Goal: Task Accomplishment & Management: Use online tool/utility

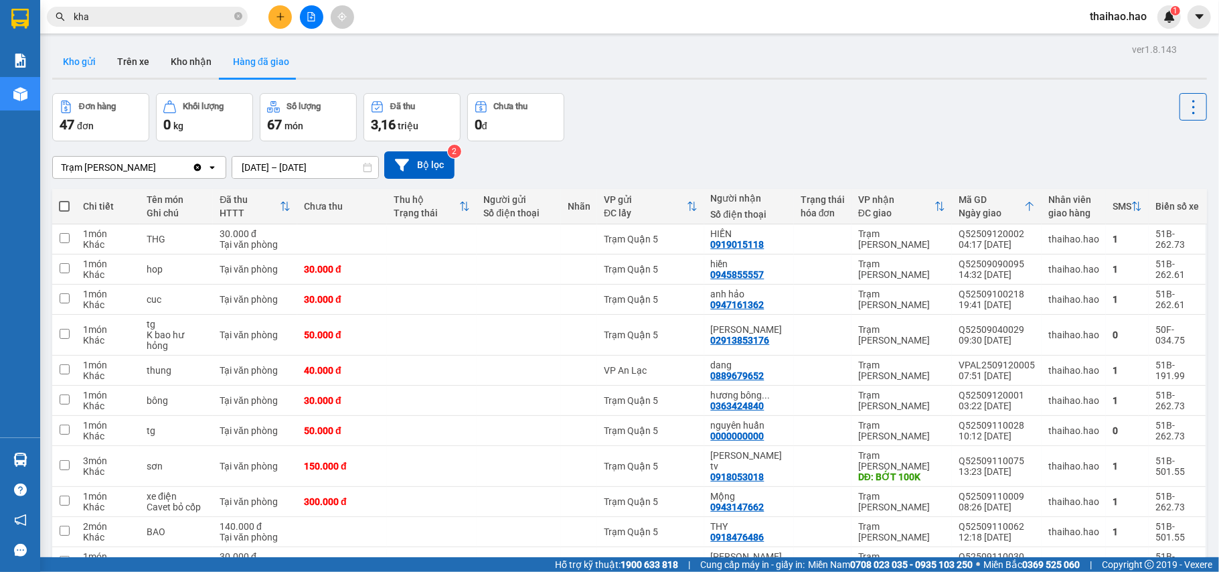
click at [86, 70] on button "Kho gửi" at bounding box center [79, 62] width 54 height 32
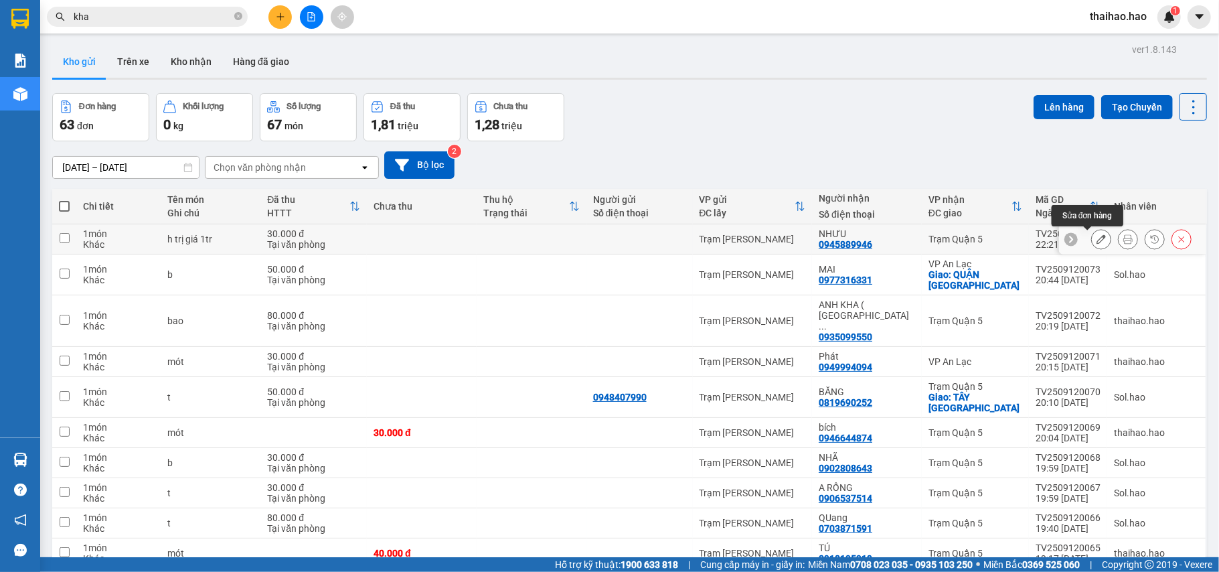
click at [1123, 239] on icon at bounding box center [1127, 238] width 9 height 9
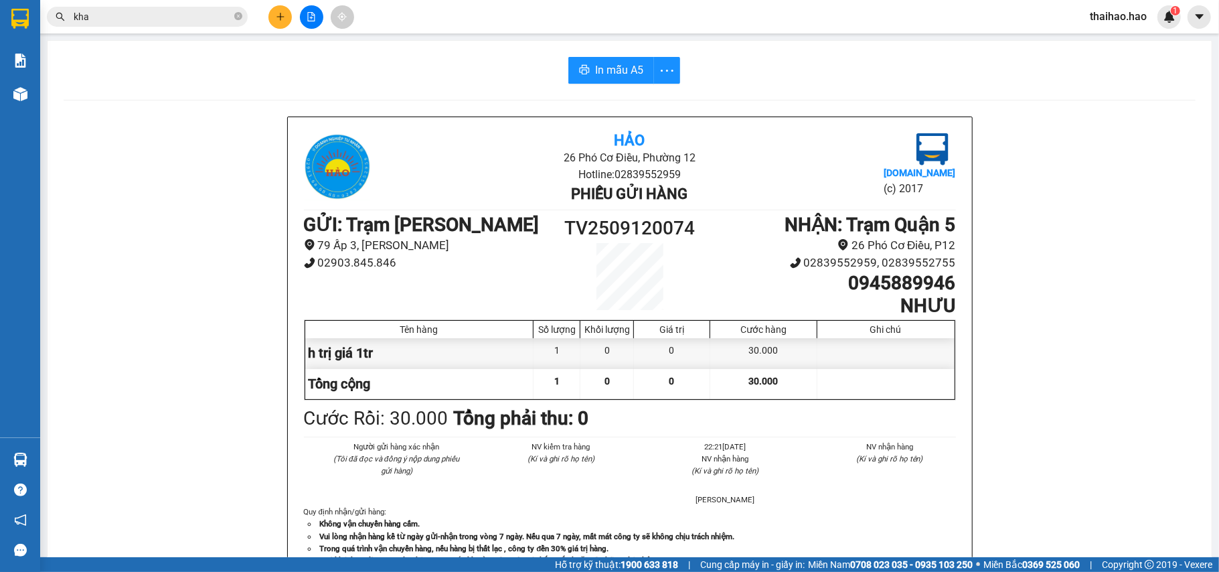
click at [591, 88] on div "In mẫu A5 Hảo 26 Phó Cơ Điều, Phường 12 Hotline: 02839552959 Phiếu gửi hàng [DO…" at bounding box center [630, 558] width 1164 height 1034
click at [593, 86] on div "In mẫu A5 Hảo 26 Phó Cơ Điều, Phường 12 Hotline: 02839552959 Phiếu gửi hàng [DO…" at bounding box center [630, 558] width 1164 height 1034
click at [596, 84] on div "In mẫu A5 Hảo 26 Phó Cơ Điều, Phường 12 Hotline: 02839552959 Phiếu gửi hàng [DO…" at bounding box center [630, 558] width 1164 height 1034
click at [620, 68] on span "In mẫu A5" at bounding box center [619, 70] width 48 height 17
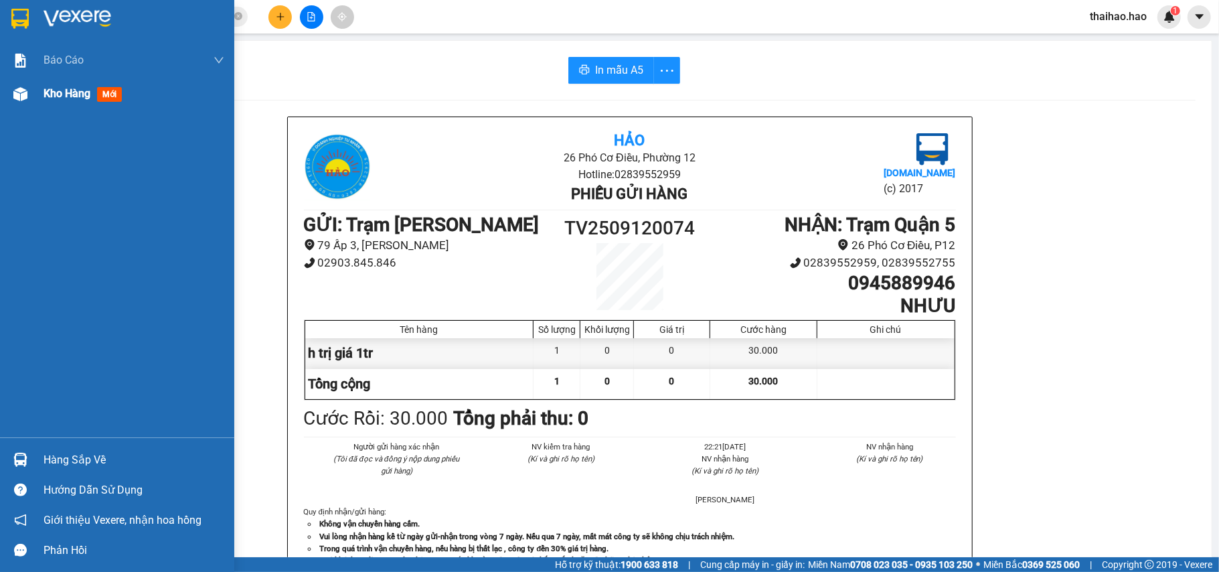
click at [62, 90] on span "Kho hàng" at bounding box center [67, 93] width 47 height 13
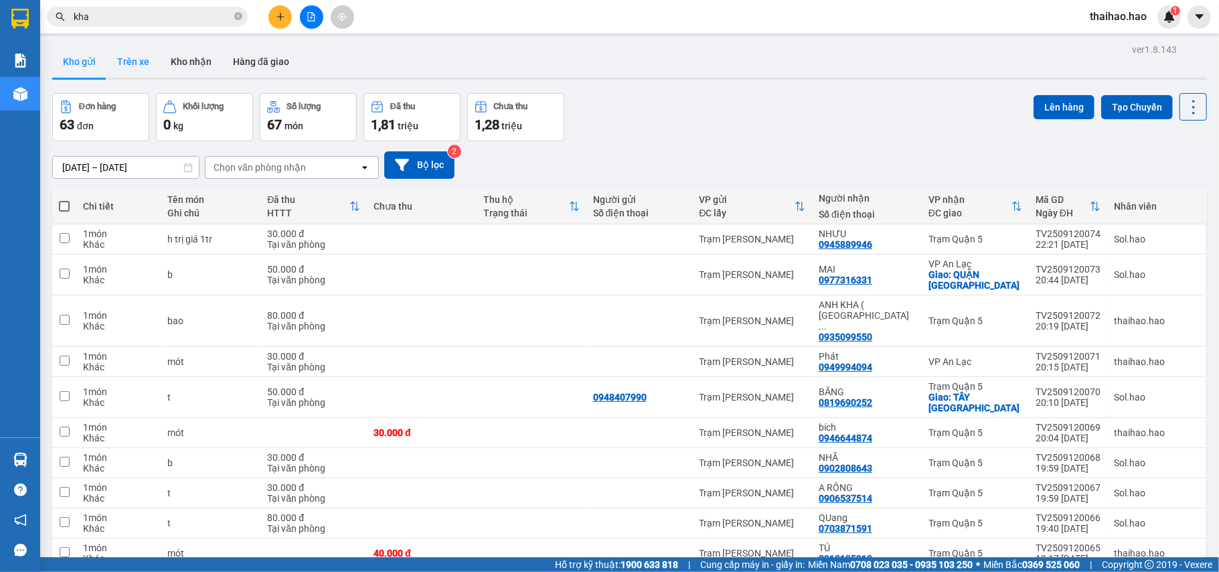
click at [138, 55] on button "Trên xe" at bounding box center [133, 62] width 54 height 32
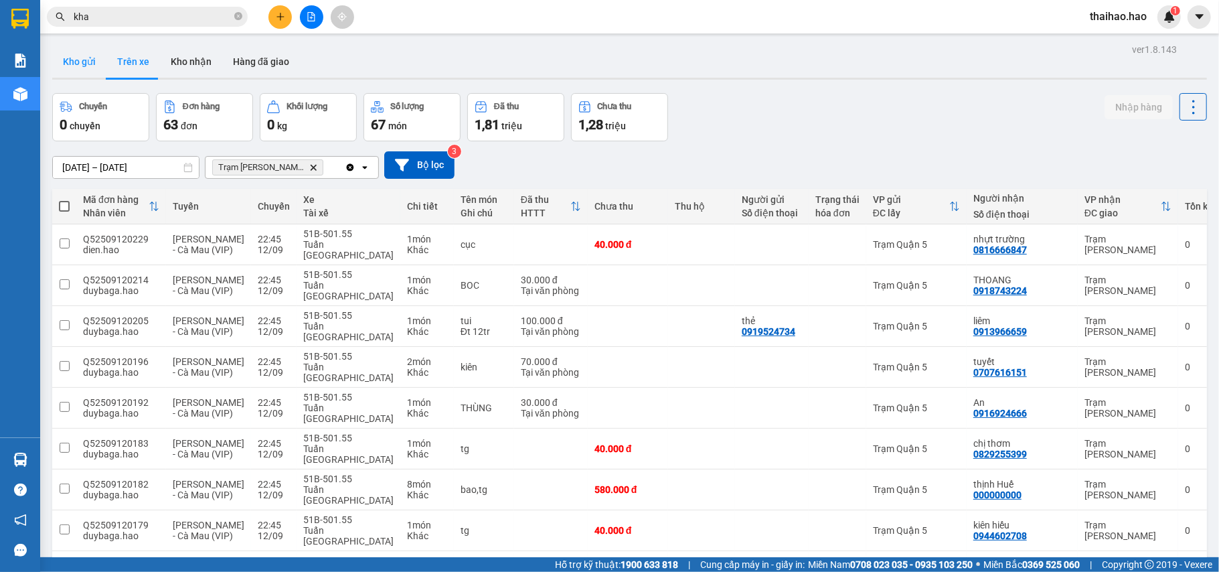
click at [92, 56] on button "Kho gửi" at bounding box center [79, 62] width 54 height 32
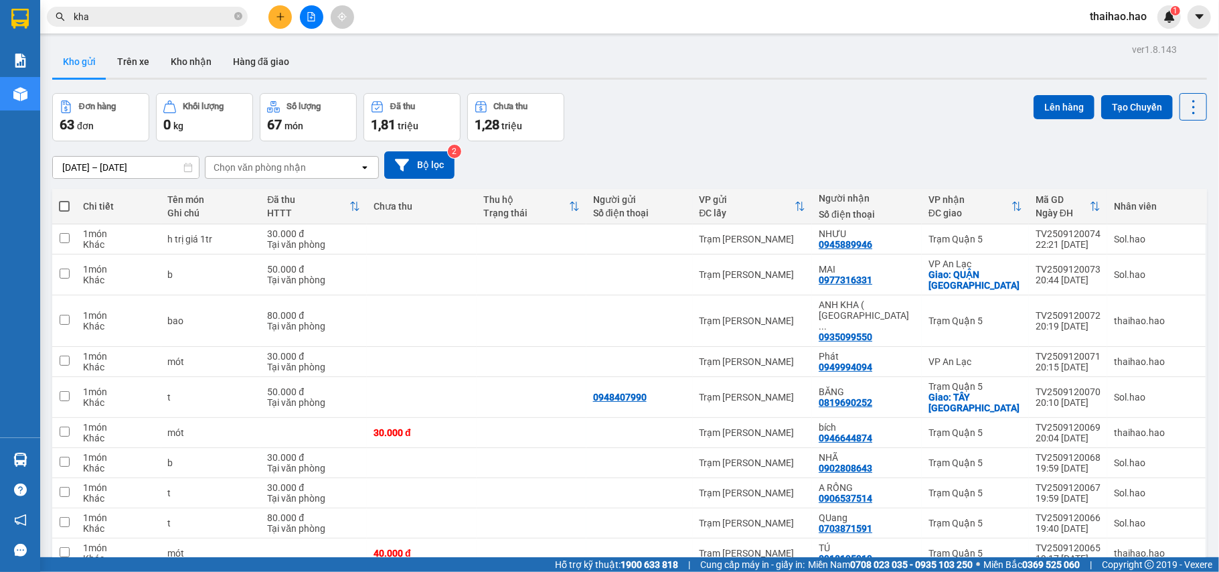
click at [66, 204] on span at bounding box center [64, 206] width 11 height 11
click at [64, 200] on input "checkbox" at bounding box center [64, 200] width 0 height 0
checkbox input "true"
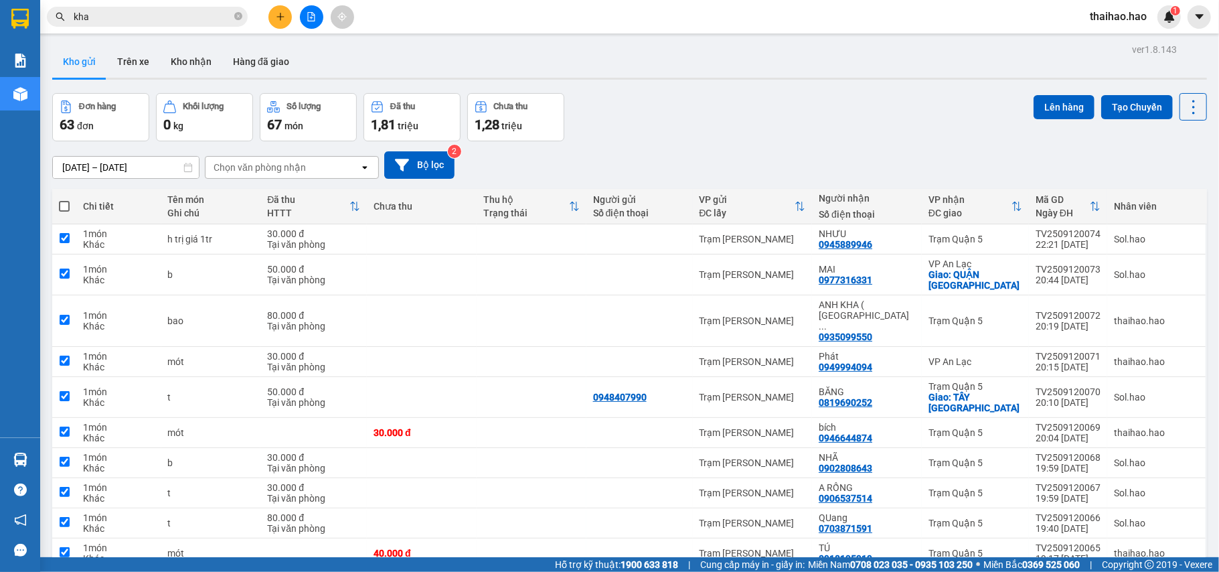
checkbox input "true"
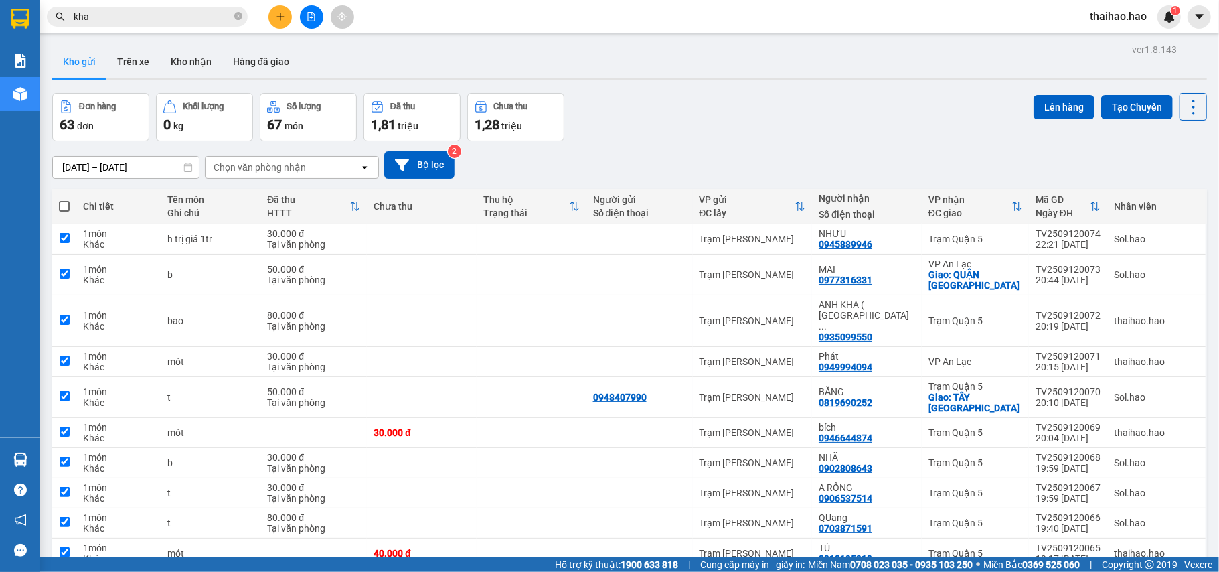
checkbox input "true"
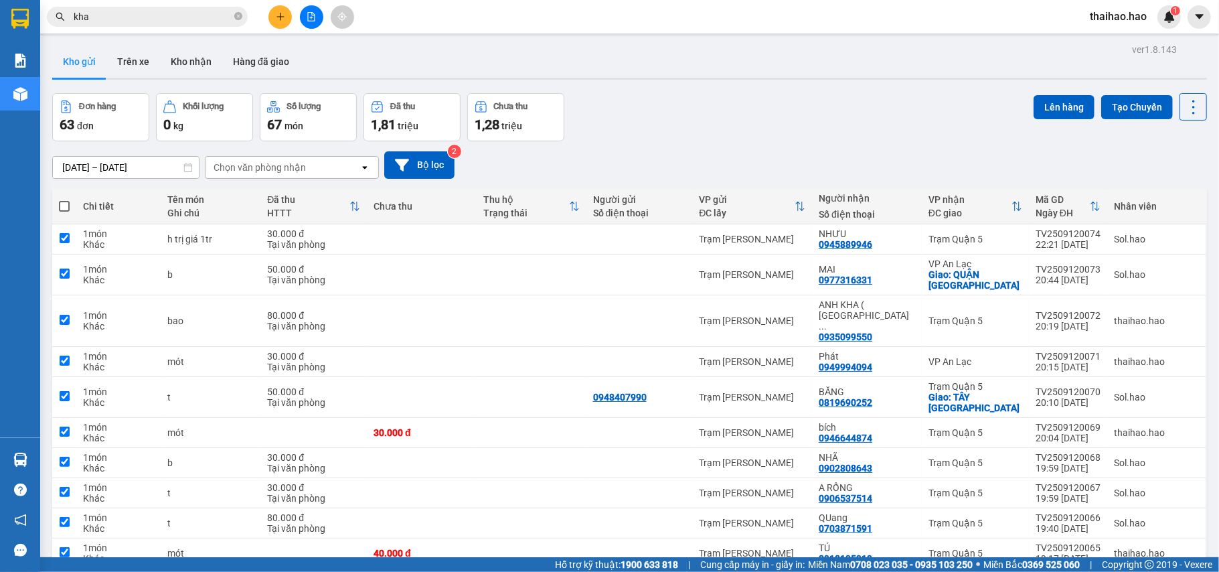
checkbox input "true"
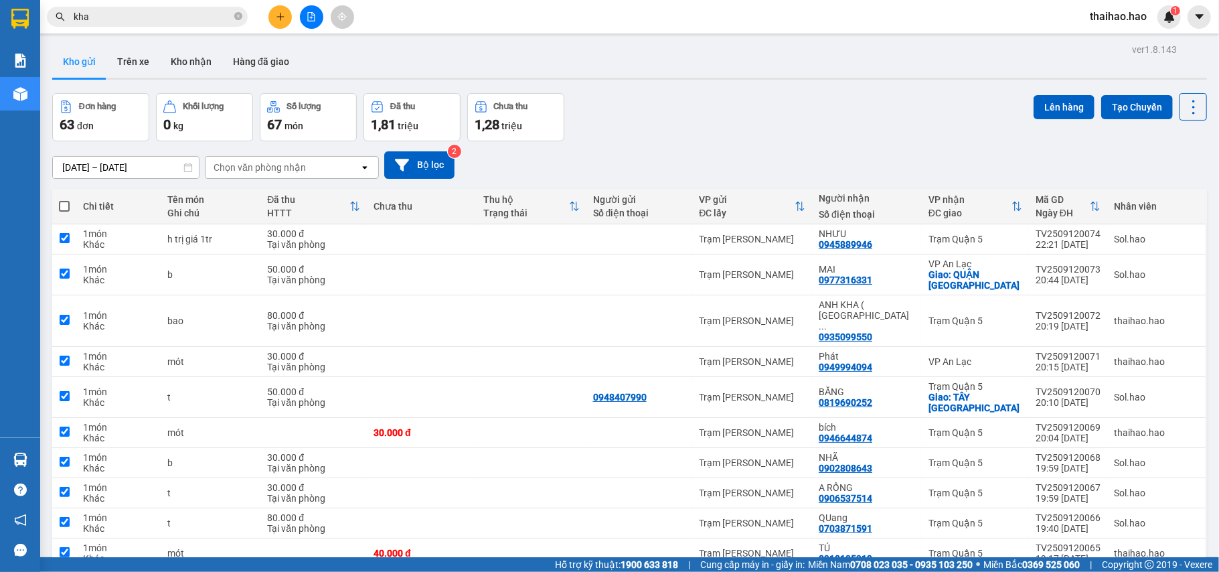
checkbox input "true"
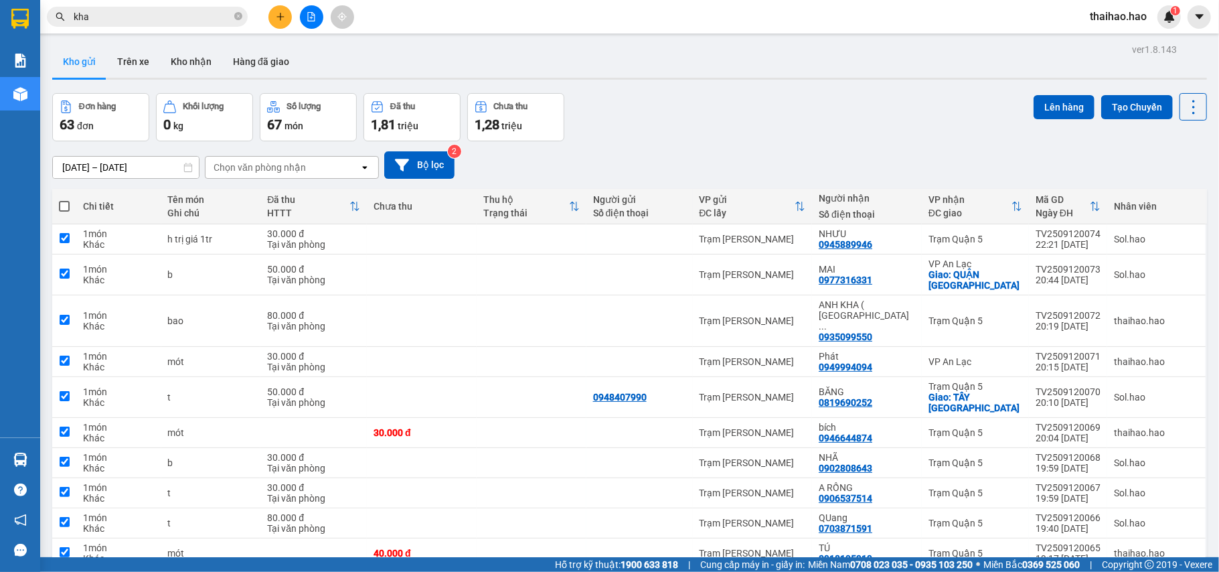
checkbox input "true"
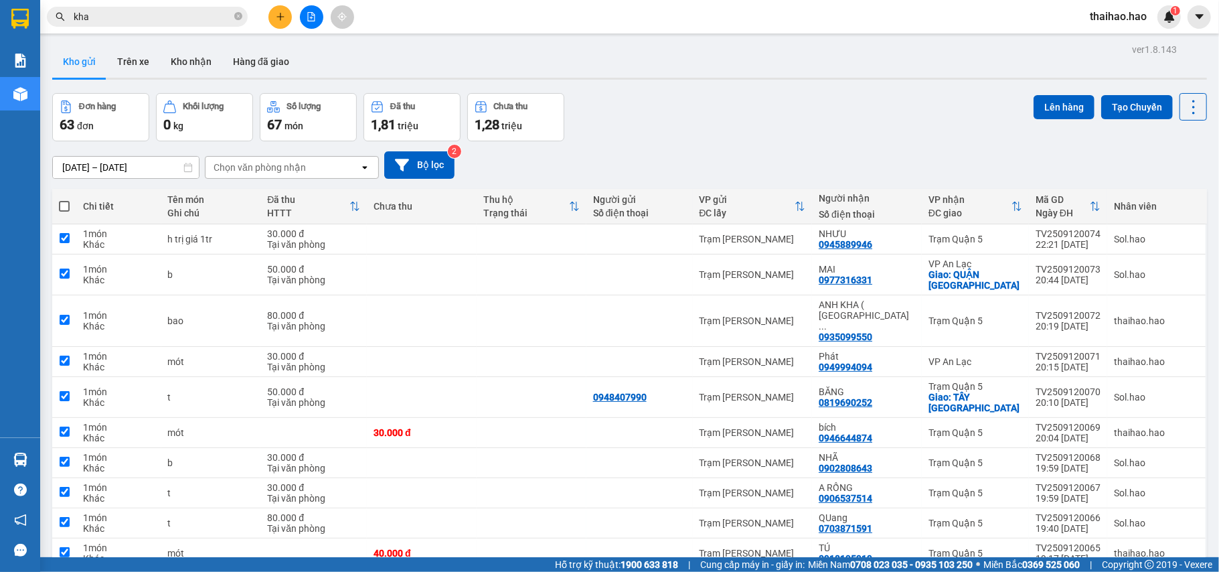
checkbox input "true"
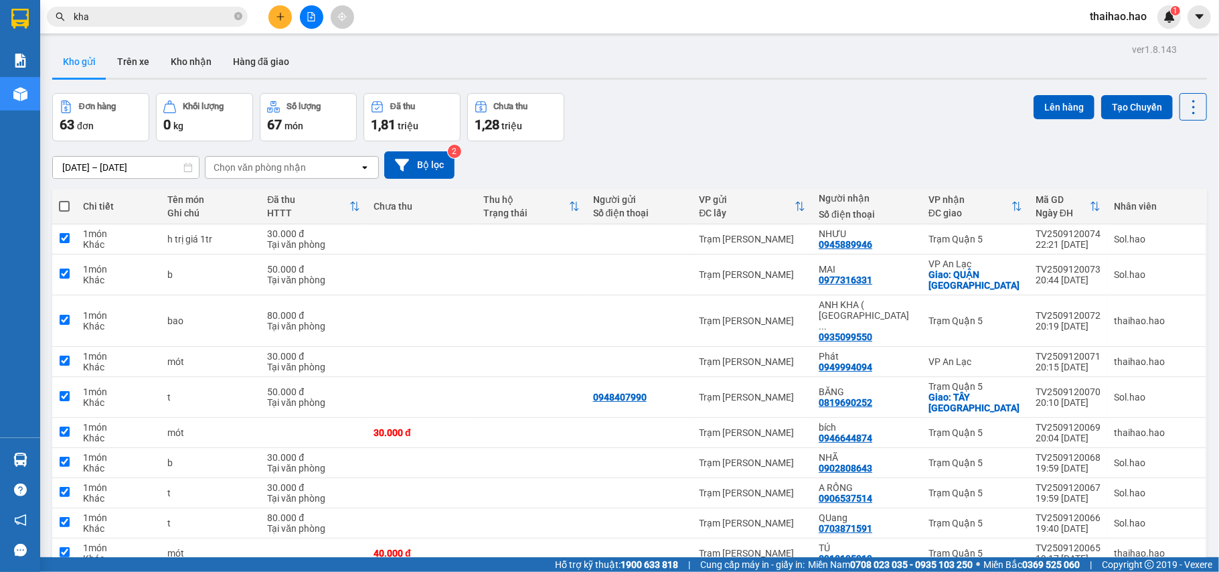
checkbox input "true"
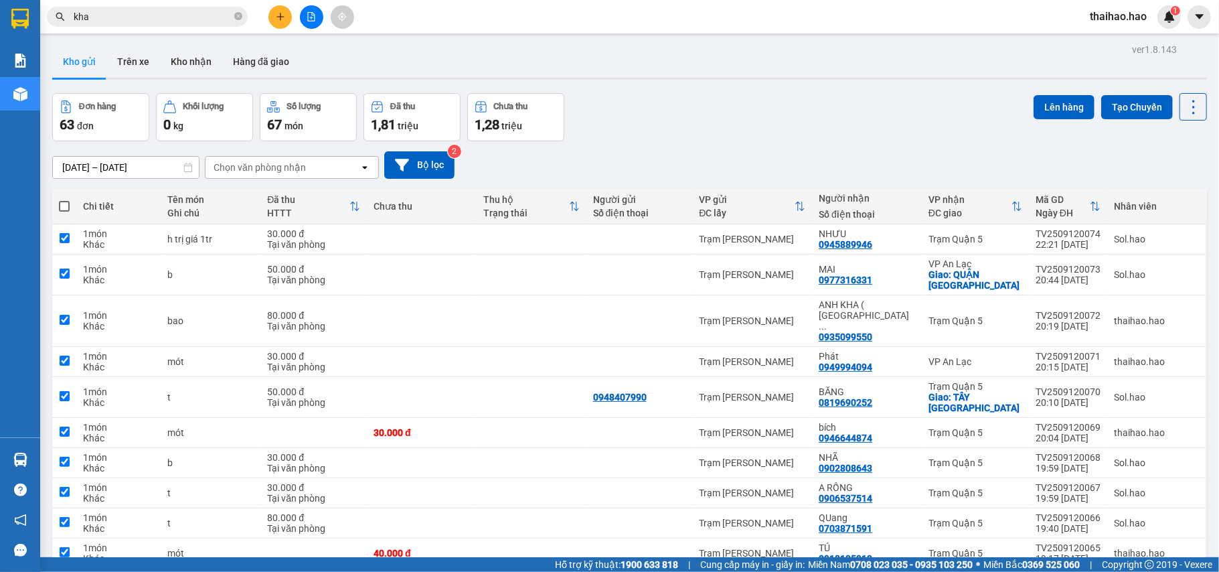
checkbox input "true"
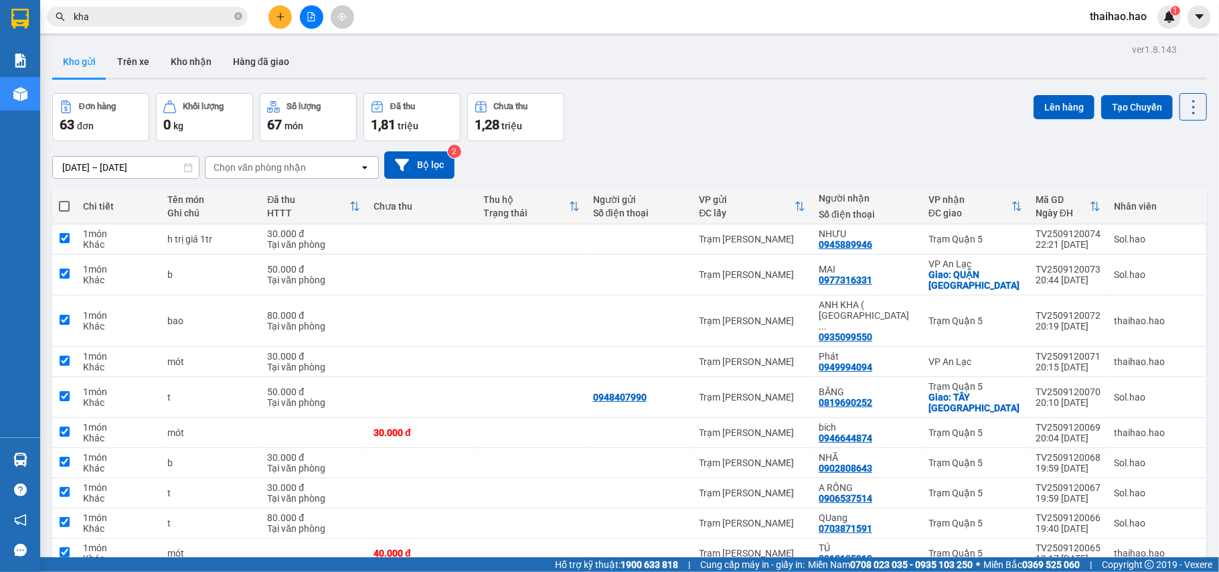
checkbox input "true"
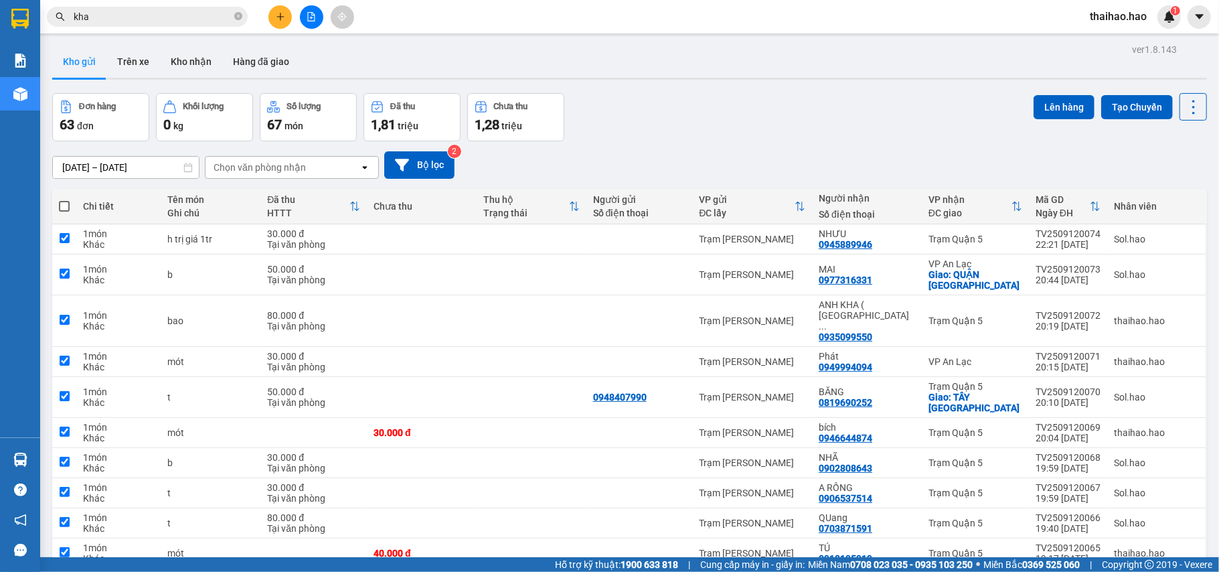
checkbox input "true"
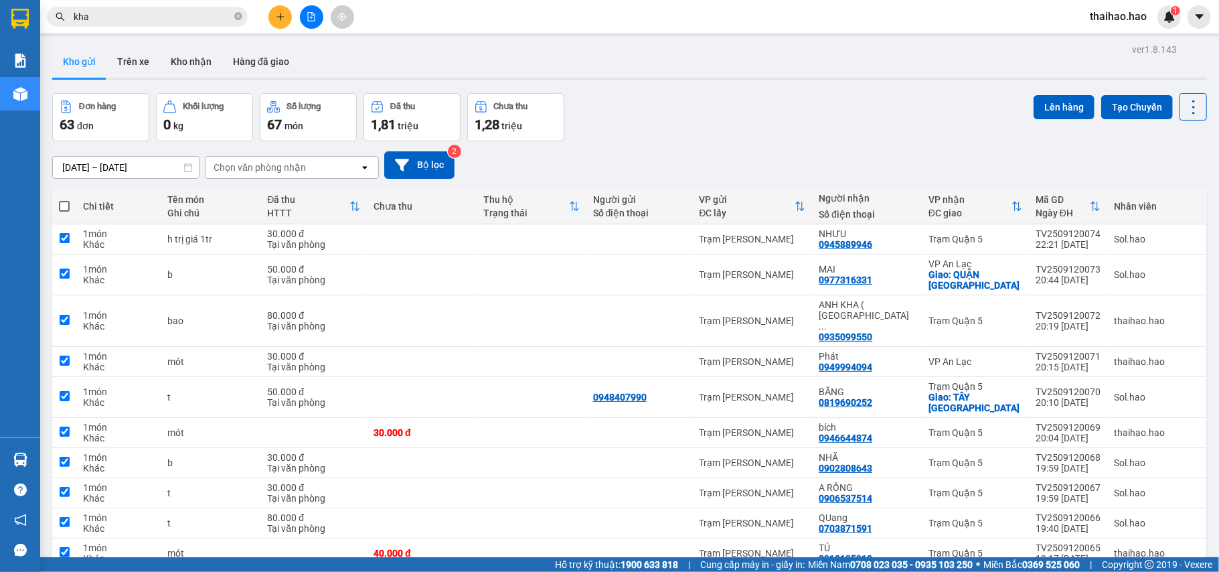
checkbox input "true"
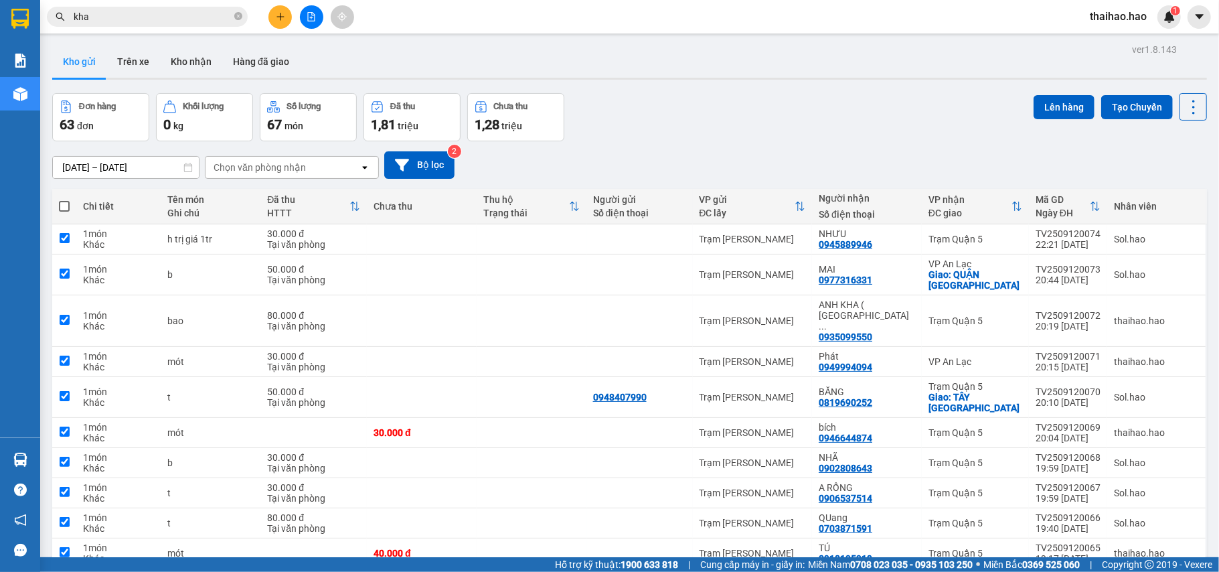
checkbox input "true"
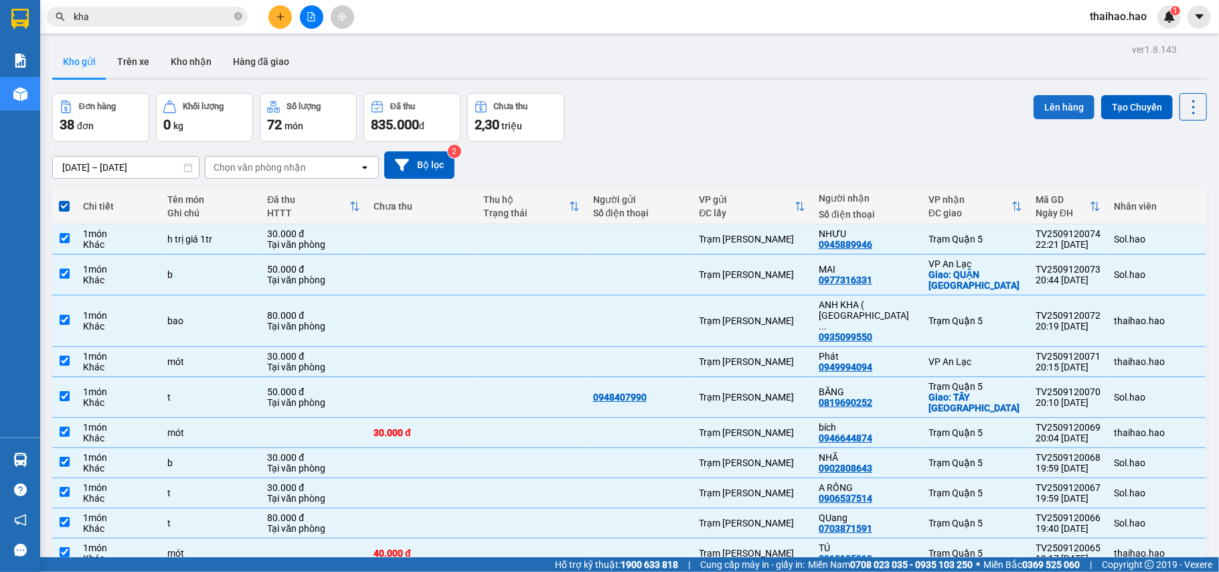
click at [1037, 106] on button "Lên hàng" at bounding box center [1064, 107] width 61 height 24
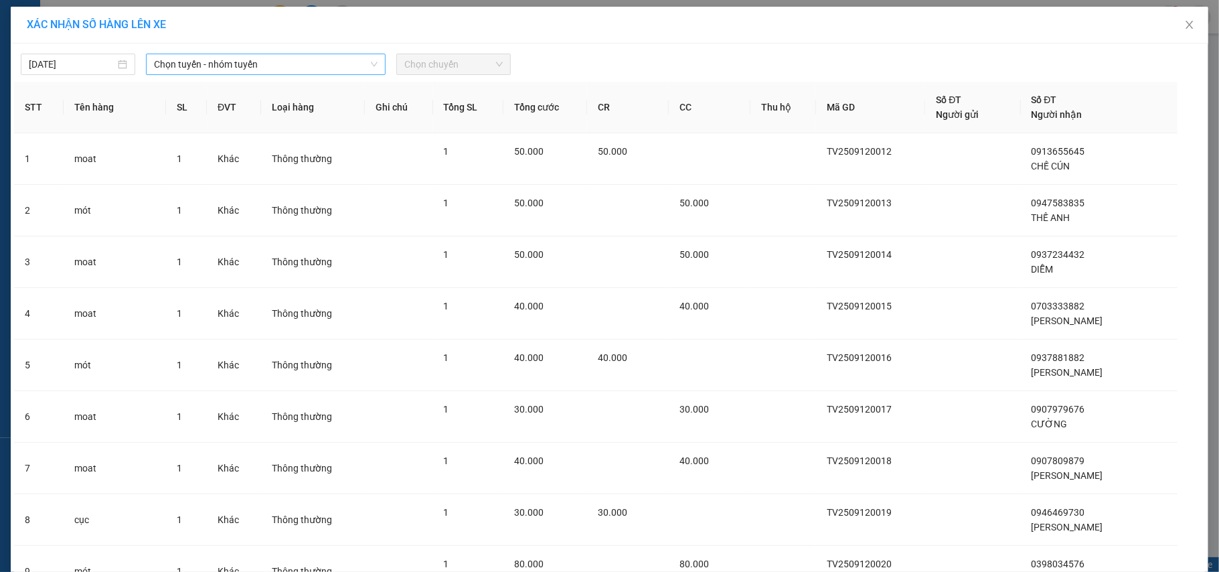
drag, startPoint x: 250, startPoint y: 60, endPoint x: 242, endPoint y: 71, distance: 13.9
click at [252, 60] on span "Chọn tuyến - nhóm tuyến" at bounding box center [266, 64] width 224 height 20
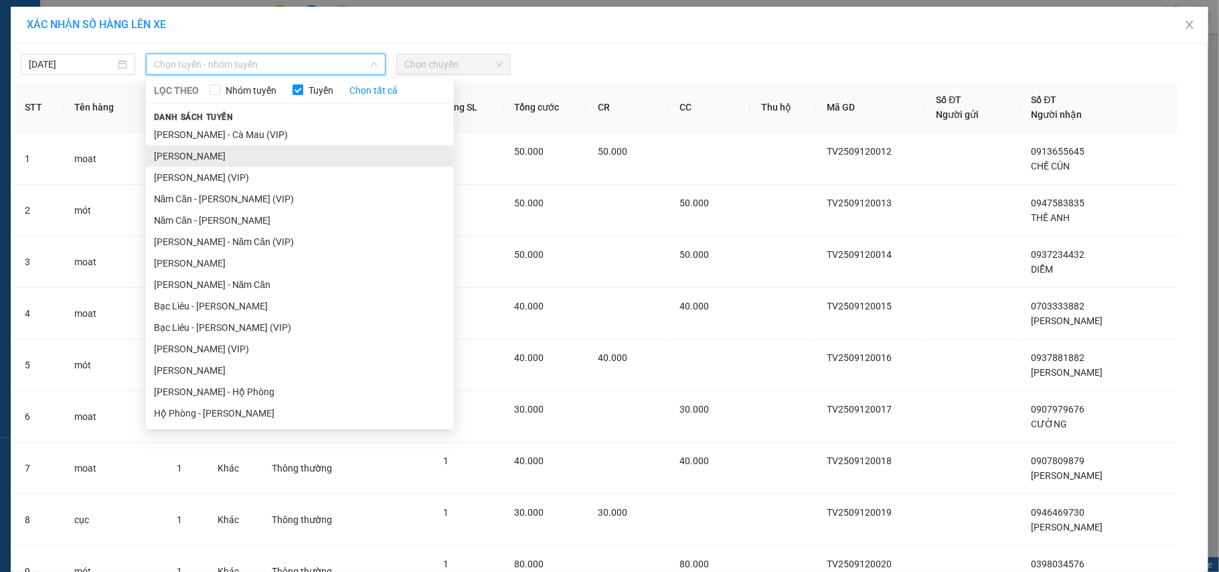
click at [196, 155] on li "[PERSON_NAME]" at bounding box center [300, 155] width 308 height 21
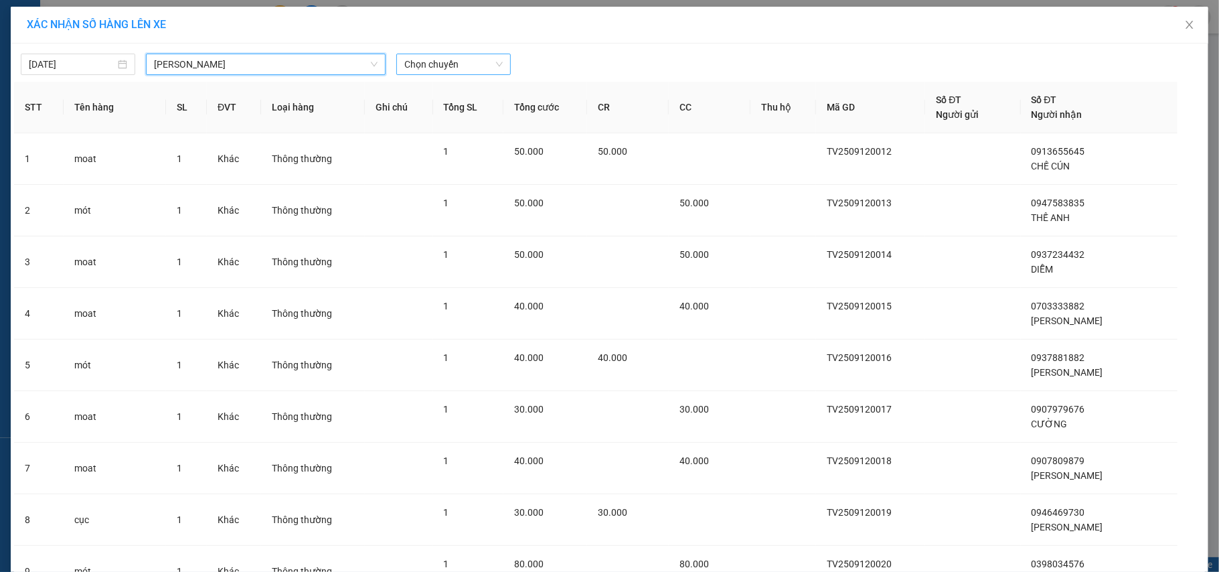
click at [463, 66] on span "Chọn chuyến" at bounding box center [453, 64] width 98 height 20
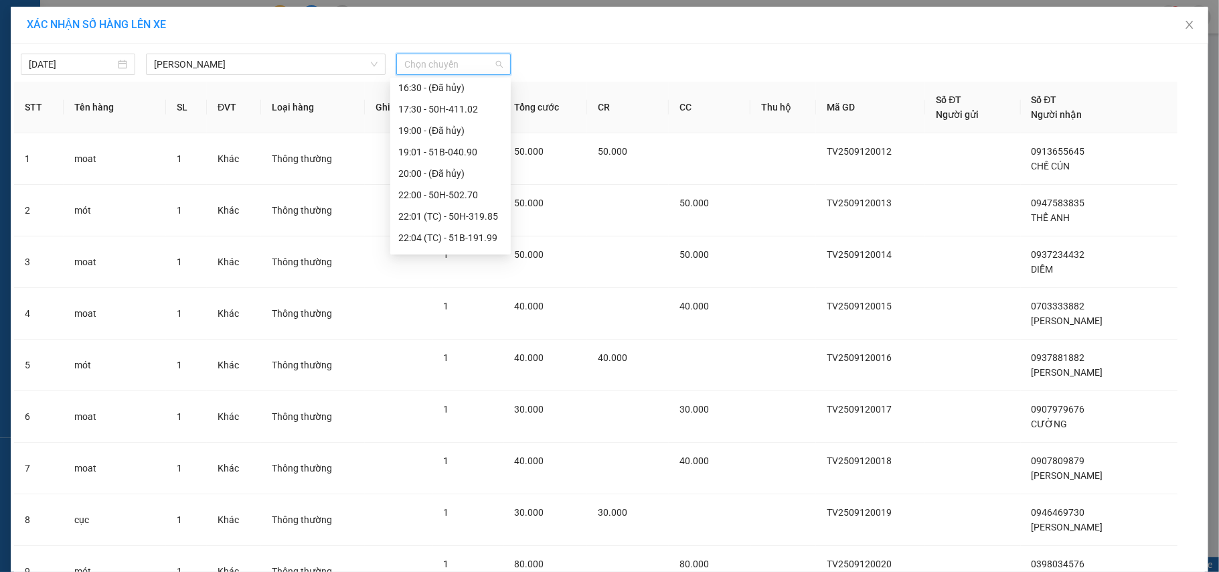
scroll to position [171, 0]
click at [416, 212] on div "22:40 - 50H-329.38" at bounding box center [450, 219] width 104 height 15
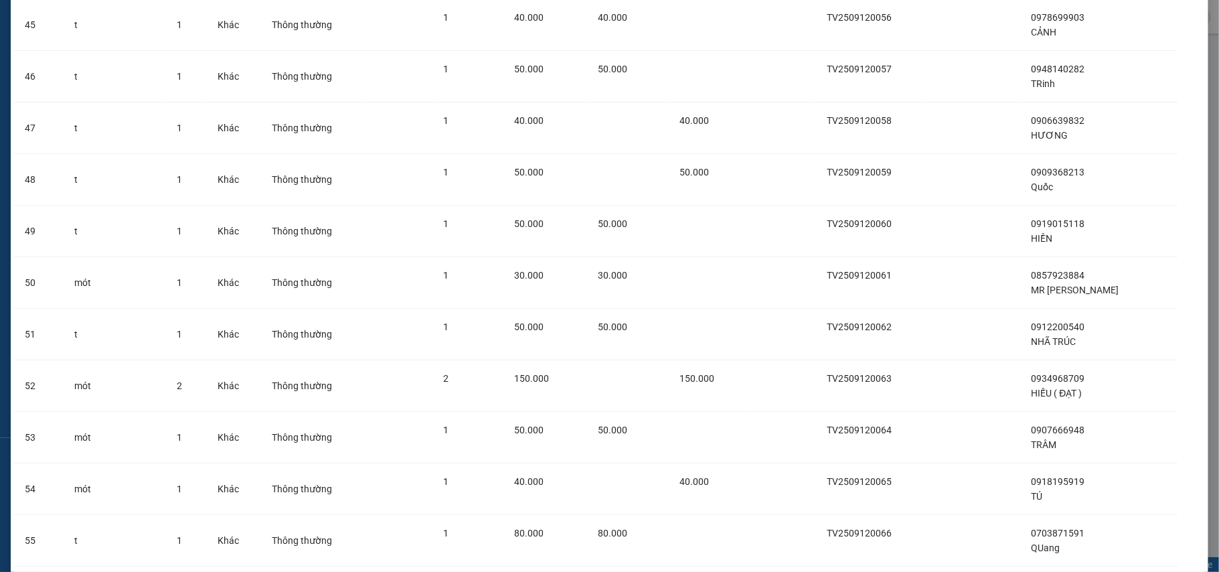
scroll to position [2930, 0]
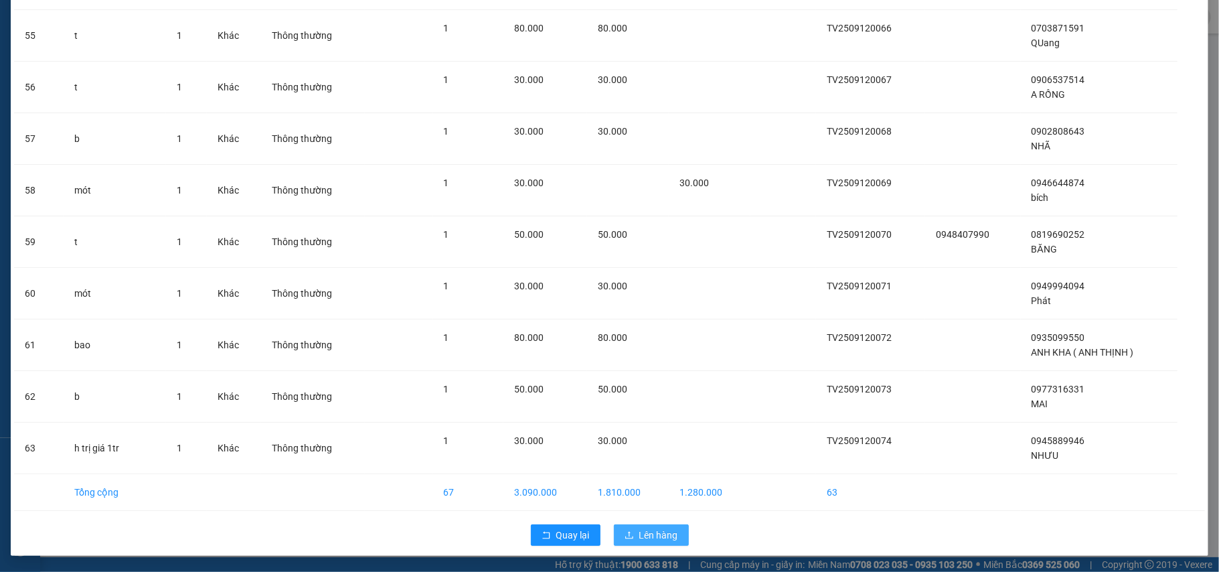
click at [647, 534] on span "Lên hàng" at bounding box center [658, 535] width 39 height 15
